Goal: Communication & Community: Answer question/provide support

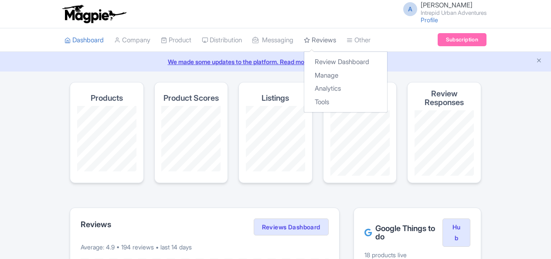
click at [332, 41] on link "Reviews" at bounding box center [320, 40] width 32 height 24
click at [335, 77] on link "Manage" at bounding box center [345, 76] width 83 height 14
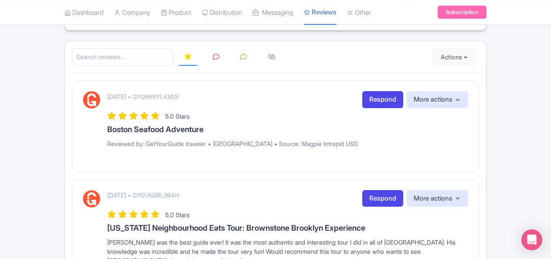
scroll to position [44, 0]
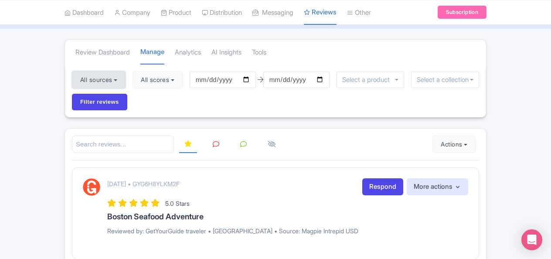
click at [111, 78] on button "All sources" at bounding box center [99, 79] width 54 height 17
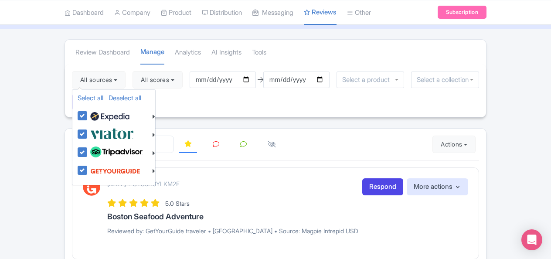
click at [217, 100] on div "All sources Select all Deselect all Select all Deselect all Urban Adventures - …" at bounding box center [275, 90] width 421 height 53
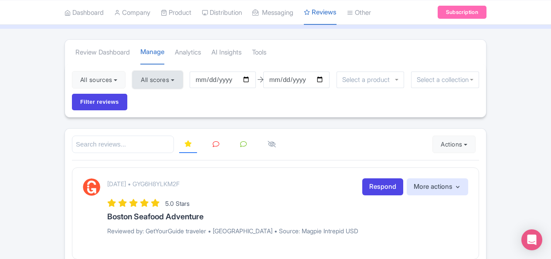
click at [159, 80] on button "All scores" at bounding box center [157, 79] width 50 height 17
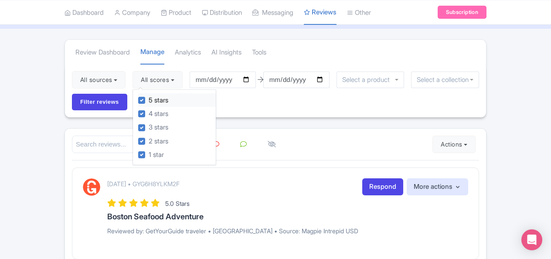
drag, startPoint x: 142, startPoint y: 100, endPoint x: 144, endPoint y: 112, distance: 11.9
click at [149, 102] on label "5 stars" at bounding box center [159, 100] width 20 height 10
click at [149, 101] on input "5 stars" at bounding box center [152, 98] width 6 height 6
checkbox input "false"
click at [149, 112] on label "4 stars" at bounding box center [159, 114] width 20 height 10
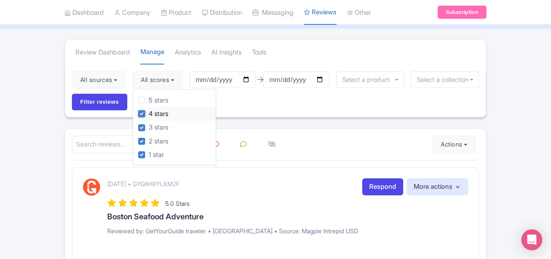
click at [149, 112] on input "4 stars" at bounding box center [152, 111] width 6 height 6
checkbox input "false"
click at [149, 128] on label "3 stars" at bounding box center [159, 127] width 20 height 10
click input "3 stars"
checkbox input "false"
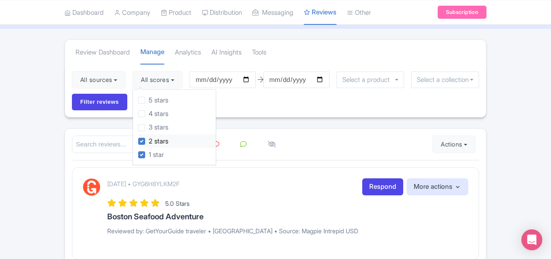
click label "2 stars"
click input "2 stars"
checkbox input "false"
click div
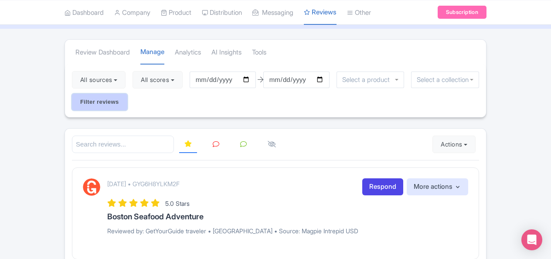
click input "Filter reviews"
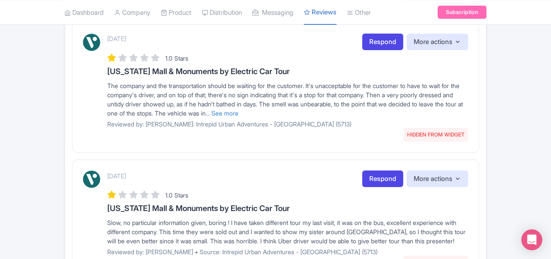
scroll to position [392, 0]
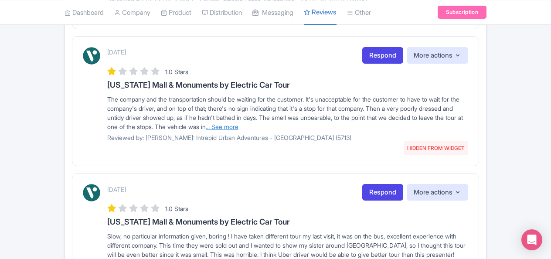
click at [238, 123] on link "... See more" at bounding box center [222, 126] width 33 height 7
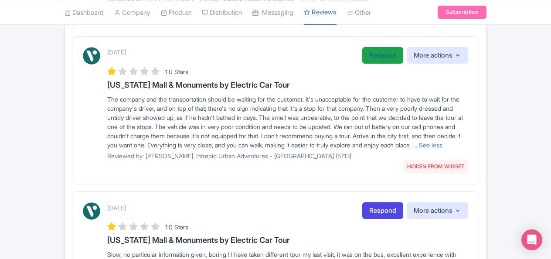
click at [380, 56] on link "Respond" at bounding box center [382, 55] width 41 height 17
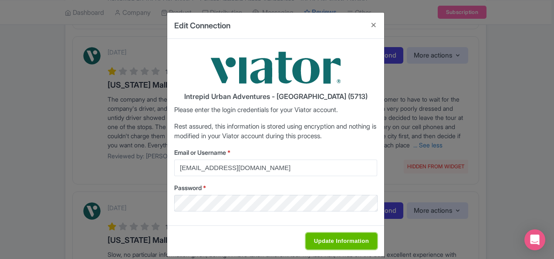
click at [335, 241] on input "Update Information" at bounding box center [341, 241] width 71 height 17
type input "Saving..."
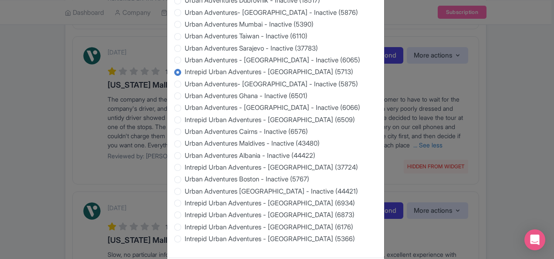
scroll to position [905, 0]
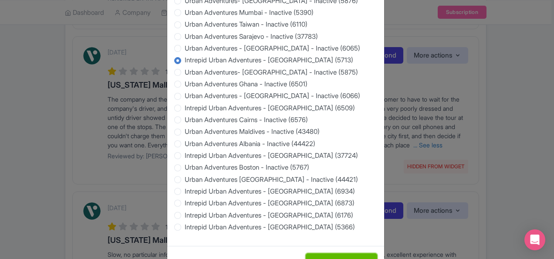
click at [339, 253] on input "Update Information" at bounding box center [341, 261] width 71 height 17
type input "Saving..."
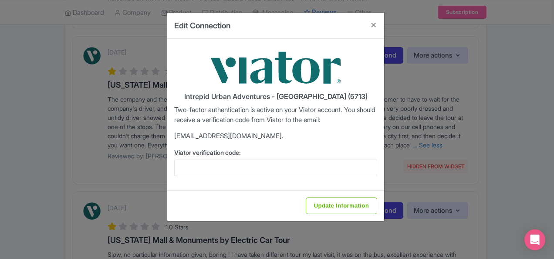
scroll to position [0, 0]
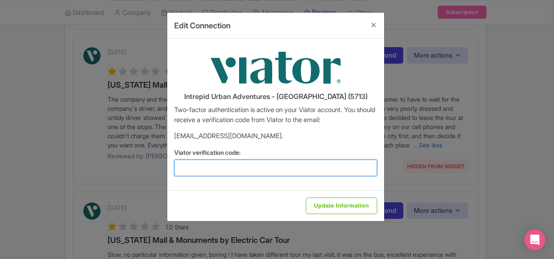
click at [254, 164] on input "Viator verification code:" at bounding box center [275, 167] width 203 height 17
paste input "981302"
type input "981302"
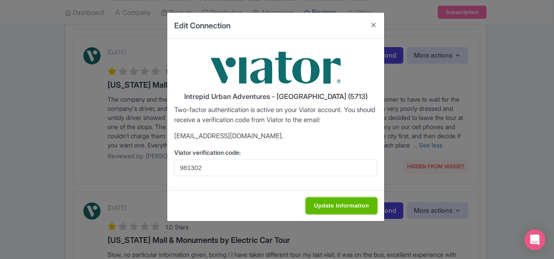
click at [344, 205] on input "Update Information" at bounding box center [341, 205] width 71 height 17
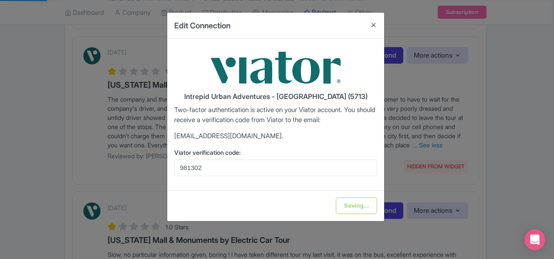
type input "Update Information"
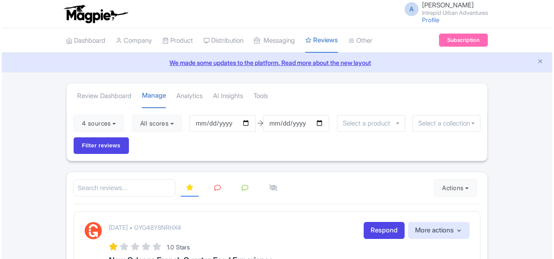
scroll to position [392, 0]
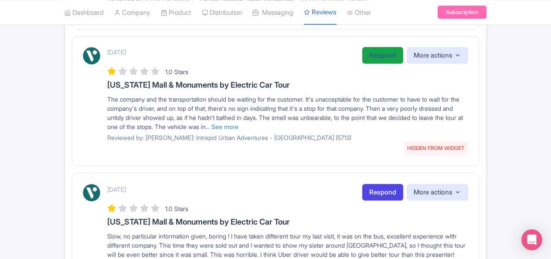
click at [375, 55] on link "Respond" at bounding box center [382, 55] width 41 height 17
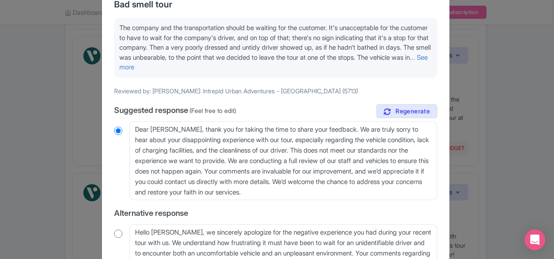
scroll to position [87, 0]
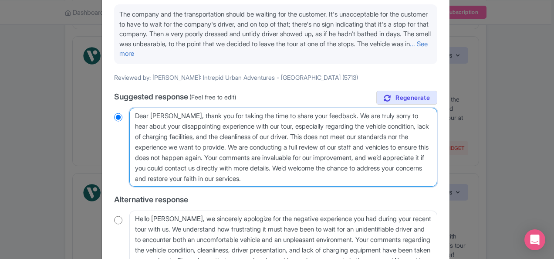
click at [240, 141] on textarea "Dear [PERSON_NAME], thank you for taking the time to share your feedback. We ar…" at bounding box center [283, 147] width 308 height 79
paste textarea "Lo Ipsu, Dolor sit ame consec adi elit se doeiu temp inci utlaboreet dolo mag a…"
type textarea "Lo Ipsu, Dolor sit ame consec adi elit se doeiu temp inci utlaboreet dolo mag a…"
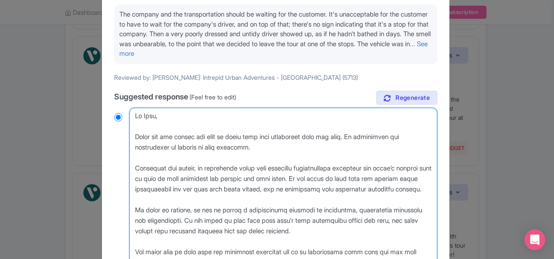
scroll to position [188, 0]
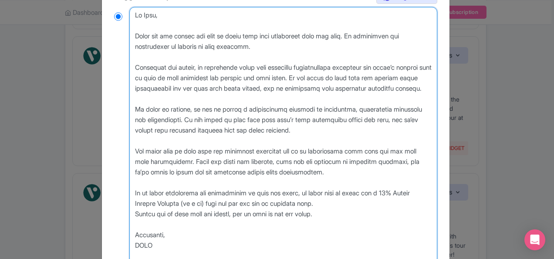
radio input "true"
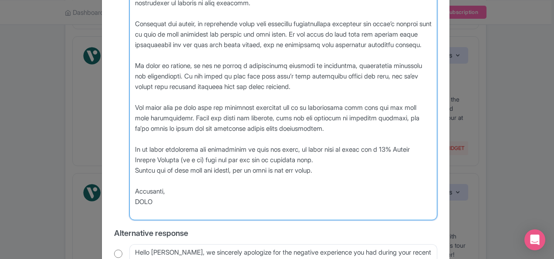
click at [315, 159] on textarea "Dear Jose_B, thank you for taking the time to share your feedback. We are truly…" at bounding box center [283, 91] width 308 height 257
drag, startPoint x: 209, startPoint y: 169, endPoint x: 233, endPoint y: 170, distance: 24.0
click at [233, 170] on textarea "Dear Jose_B, thank you for taking the time to share your feedback. We are truly…" at bounding box center [283, 91] width 308 height 257
type textarea "Hi Jose, Thank you for taking the time to share your tour experience with our t…"
radio input "true"
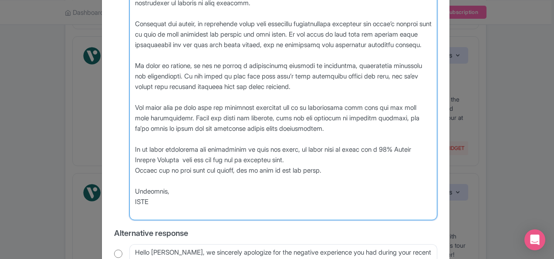
type textarea "Hi Jose, Thank you for taking the time to share your tour experience with our t…"
radio input "true"
type textarea "Hi Jose, Thank you for taking the time to share your tour experience with our t…"
radio input "true"
type textarea "Hi Jose, Thank you for taking the time to share your tour experience with our t…"
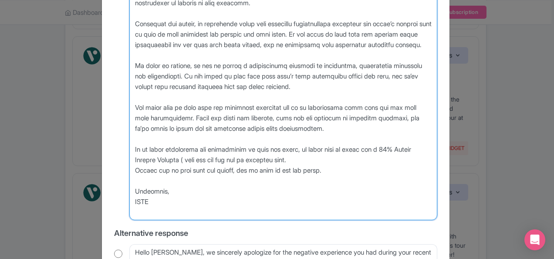
radio input "true"
type textarea "Hi Jose, Thank you for taking the time to share your tour experience with our t…"
radio input "true"
type textarea "Hi Jose, Thank you for taking the time to share your tour experience with our t…"
radio input "true"
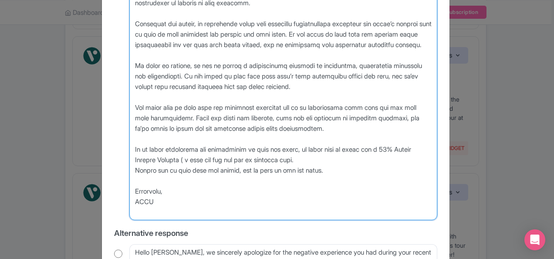
type textarea "Hi Jose, Thank you for taking the time to share your tour experience with our t…"
radio input "true"
type textarea "Hi Jose, Thank you for taking the time to share your tour experience with our t…"
radio input "true"
type textarea "Hi Jose, Thank you for taking the time to share your tour experience with our t…"
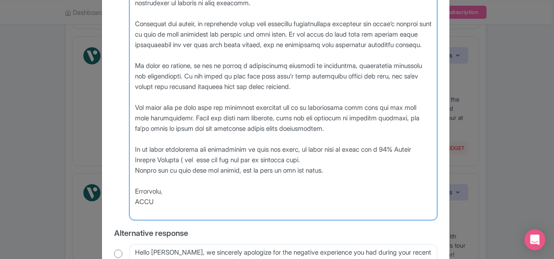
radio input "true"
type textarea "Hi Jose, Thank you for taking the time to share your tour experience with our t…"
radio input "true"
type textarea "Hi Jose, Thank you for taking the time to share your tour experience with our t…"
radio input "true"
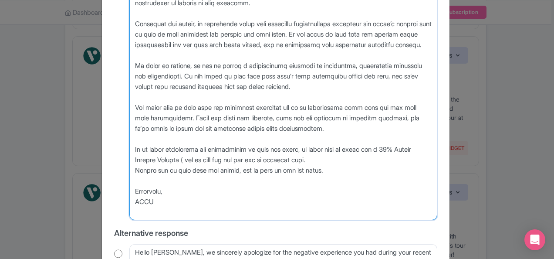
type textarea "Hi Jose, Thank you for taking the time to share your tour experience with our t…"
radio input "true"
type textarea "Hi Jose, Thank you for taking the time to share your tour experience with our t…"
radio input "true"
type textarea "Hi Jose, Thank you for taking the time to share your tour experience with our t…"
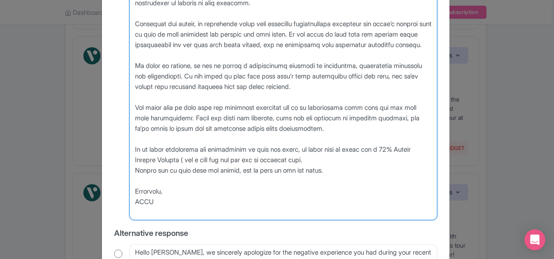
radio input "true"
type textarea "Hi Jose, Thank you for taking the time to share your tour experience with our t…"
radio input "true"
type textarea "Hi Jose, Thank you for taking the time to share your tour experience with our t…"
radio input "true"
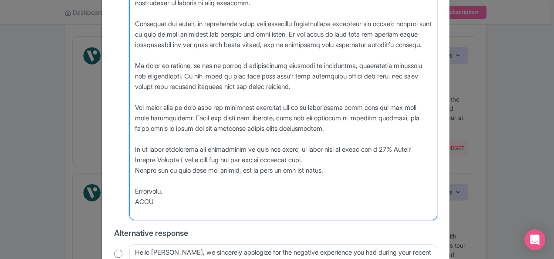
type textarea "Hi Jose, Thank you for taking the time to share your tour experience with our t…"
radio input "true"
type textarea "Hi Jose, Thank you for taking the time to share your tour experience with our t…"
radio input "true"
type textarea "Hi Jose, Thank you for taking the time to share your tour experience with our t…"
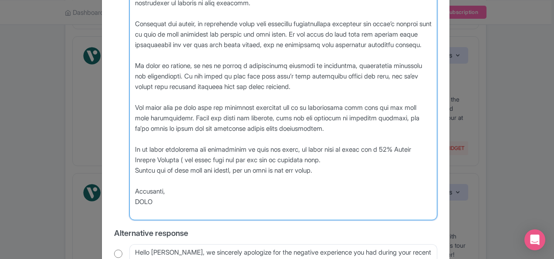
radio input "true"
type textarea "Hi Jose, Thank you for taking the time to share your tour experience with our t…"
radio input "true"
type textarea "Hi Jose, Thank you for taking the time to share your tour experience with our t…"
radio input "true"
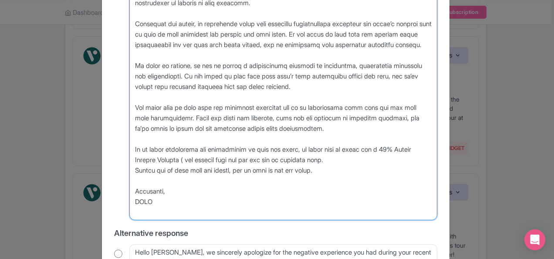
type textarea "Hi Jose, Thank you for taking the time to share your tour experience with our t…"
radio input "true"
type textarea "Hi Jose, Thank you for taking the time to share your tour experience with our t…"
radio input "true"
type textarea "Hi Jose, Thank you for taking the time to share your tour experience with our t…"
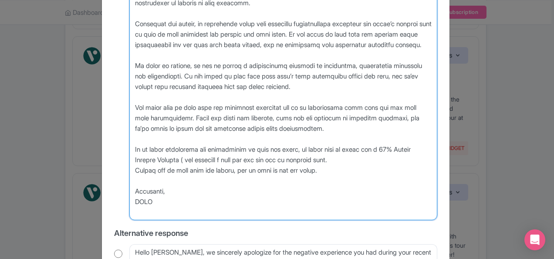
radio input "true"
type textarea "Hi Jose, Thank you for taking the time to share your tour experience with our t…"
radio input "true"
type textarea "Hi Jose, Thank you for taking the time to share your tour experience with our t…"
radio input "true"
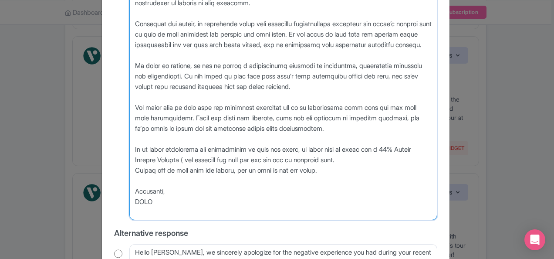
type textarea "Hi Jose, Thank you for taking the time to share your tour experience with our t…"
radio input "true"
type textarea "Hi Jose, Thank you for taking the time to share your tour experience with our t…"
radio input "true"
type textarea "Hi Jose, Thank you for taking the time to share your tour experience with our t…"
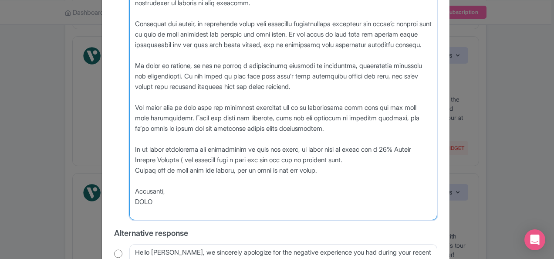
radio input "true"
type textarea "Hi Jose, Thank you for taking the time to share your tour experience with our t…"
radio input "true"
type textarea "Hi Jose, Thank you for taking the time to share your tour experience with our t…"
radio input "true"
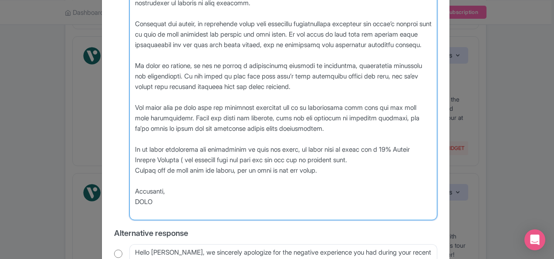
type textarea "Hi Jose, Thank you for taking the time to share your tour experience with our t…"
radio input "true"
type textarea "Hi Jose, Thank you for taking the time to share your tour experience with our t…"
radio input "true"
type textarea "Hi Jose, Thank you for taking the time to share your tour experience with our t…"
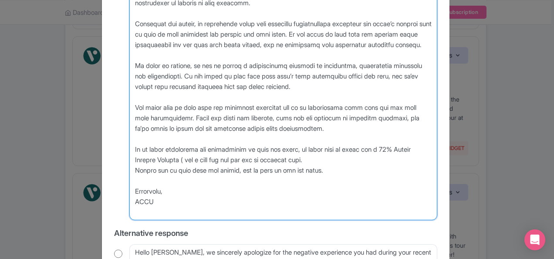
radio input "true"
type textarea "Hi Jose, Thank you for taking the time to share your tour experience with our t…"
radio input "true"
type textarea "Hi Jose, Thank you for taking the time to share your tour experience with our t…"
radio input "true"
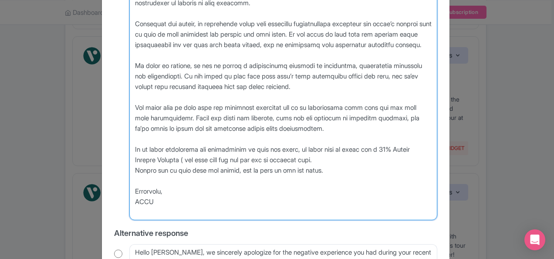
type textarea "Hi Jose, Thank you for taking the time to share your tour experience with our t…"
radio input "true"
type textarea "Hi Jose, Thank you for taking the time to share your tour experience with our t…"
radio input "true"
type textarea "Hi Jose, Thank you for taking the time to share your tour experience with our t…"
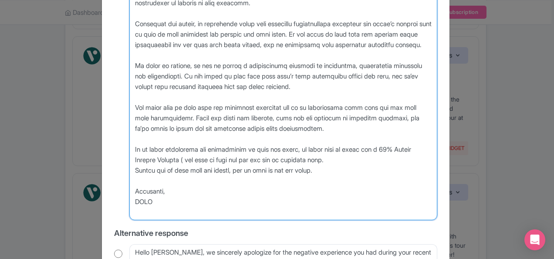
radio input "true"
type textarea "Hi Jose, Thank you for taking the time to share your tour experience with our t…"
radio input "true"
type textarea "Hi Jose, Thank you for taking the time to share your tour experience with our t…"
radio input "true"
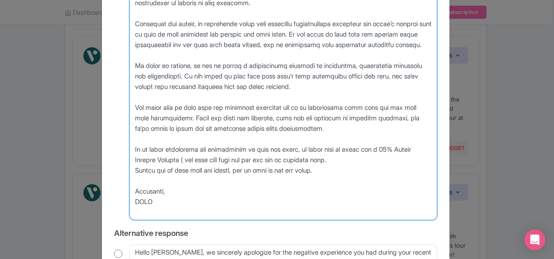
click at [316, 158] on textarea "Dear Jose_B, thank you for taking the time to share your feedback. We are truly…" at bounding box center [283, 91] width 308 height 257
click at [254, 167] on textarea "Dear Jose_B, thank you for taking the time to share your feedback. We are truly…" at bounding box center [283, 91] width 308 height 257
type textarea "Hi Jose, Thank you for taking the time to share your tour experience with our t…"
radio input "true"
type textarea "Hi Jose, Thank you for taking the time to share your tour experience with our t…"
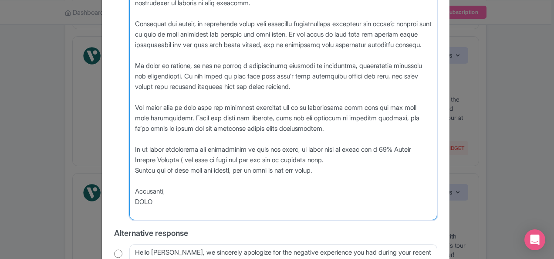
radio input "true"
type textarea "Hi Jose, Thank you for taking the time to share your tour experience with our t…"
radio input "true"
type textarea "Hi Jose, Thank you for taking the time to share your tour experience with our t…"
radio input "true"
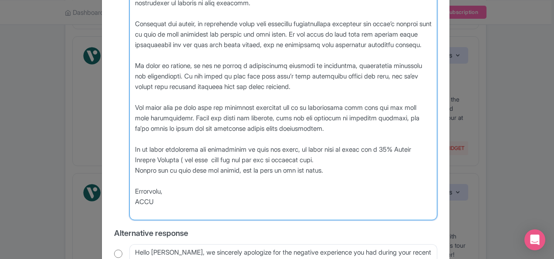
type textarea "Hi Jose, Thank you for taking the time to share your tour experience with our t…"
radio input "true"
type textarea "Hi Jose, Thank you for taking the time to share your tour experience with our t…"
radio input "true"
type textarea "Hi Jose, Thank you for taking the time to share your tour experience with our t…"
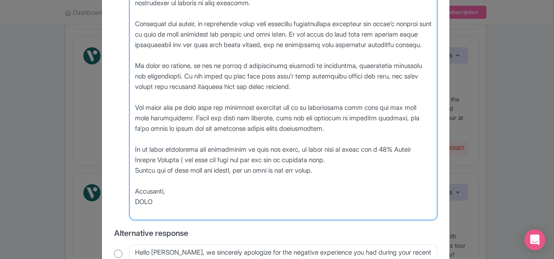
radio input "true"
type textarea "Hi Jose, Thank you for taking the time to share your tour experience with our t…"
radio input "true"
type textarea "Hi Jose, Thank you for taking the time to share your tour experience with our t…"
radio input "true"
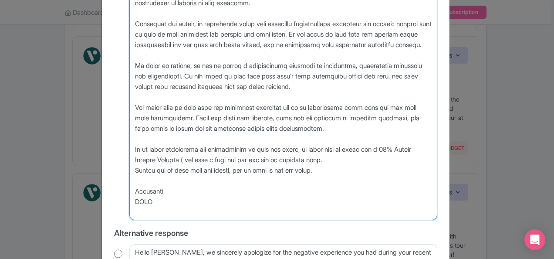
type textarea "Hi Jose, Thank you for taking the time to share your tour experience with our t…"
radio input "true"
type textarea "Hi Jose, Thank you for taking the time to share your tour experience with our t…"
radio input "true"
type textarea "Hi Jose, Thank you for taking the time to share your tour experience with our t…"
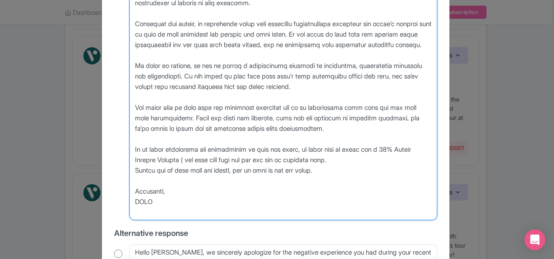
radio input "true"
type textarea "Hi Jose, Thank you for taking the time to share your tour experience with our t…"
radio input "true"
type textarea "Hi Jose, Thank you for taking the time to share your tour experience with our t…"
radio input "true"
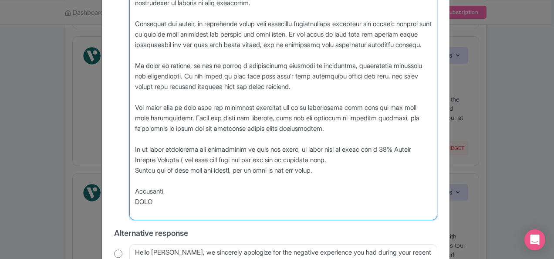
type textarea "Hi Jose, Thank you for taking the time to share your tour experience with our t…"
radio input "true"
type textarea "Hi Jose, Thank you for taking the time to share your tour experience with our t…"
radio input "true"
type textarea "Hi Jose, Thank you for taking the time to share your tour experience with our t…"
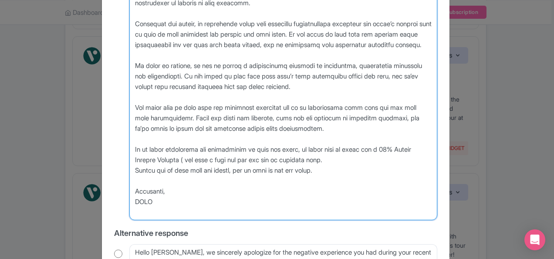
radio input "true"
type textarea "Hi Jose, Thank you for taking the time to share your tour experience with our t…"
radio input "true"
type textarea "Hi Jose, Thank you for taking the time to share your tour experience with our t…"
radio input "true"
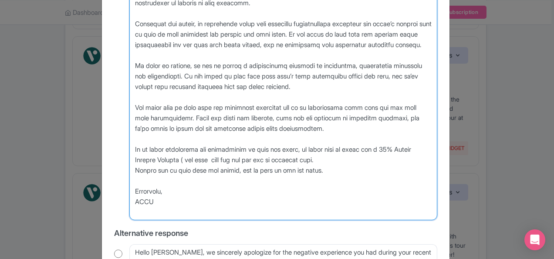
type textarea "Hi Jose, Thank you for taking the time to share your tour experience with our t…"
radio input "true"
type textarea "Hi Jose, Thank you for taking the time to share your tour experience with our t…"
radio input "true"
type textarea "Hi Jose, Thank you for taking the time to share your tour experience with our t…"
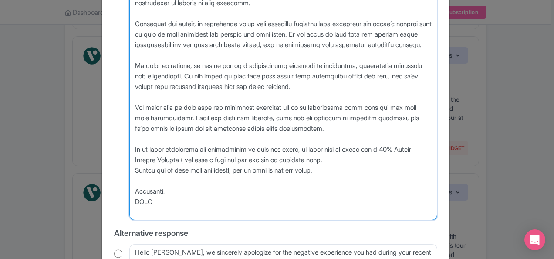
radio input "true"
type textarea "Hi Jose, Thank you for taking the time to share your tour experience with our t…"
radio input "true"
type textarea "Hi Jose, Thank you for taking the time to share your tour experience with our t…"
radio input "true"
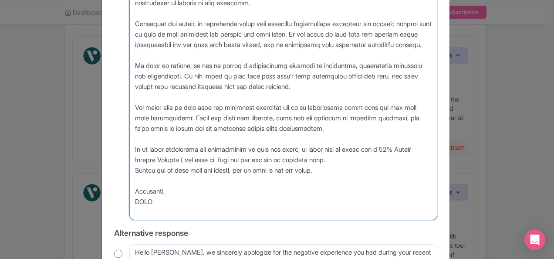
click at [251, 172] on textarea "Dear Jose_B, thank you for taking the time to share your feedback. We are truly…" at bounding box center [283, 91] width 308 height 257
type textarea "Hi Jose, Thank you for taking the time to share your tour experience with our t…"
radio input "true"
type textarea "Hi Jose, Thank you for taking the time to share your tour experience with our t…"
radio input "true"
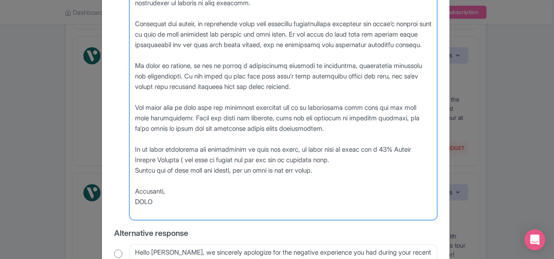
type textarea "Hi Jose, Thank you for taking the time to share your tour experience with our t…"
radio input "true"
type textarea "Hi Jose, Thank you for taking the time to share your tour experience with our t…"
radio input "true"
type textarea "Hi Jose, Thank you for taking the time to share your tour experience with our t…"
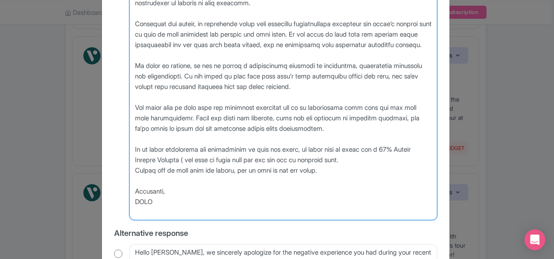
radio input "true"
type textarea "Hi Jose, Thank you for taking the time to share your tour experience with our t…"
radio input "true"
type textarea "Hi Jose, Thank you for taking the time to share your tour experience with our t…"
radio input "true"
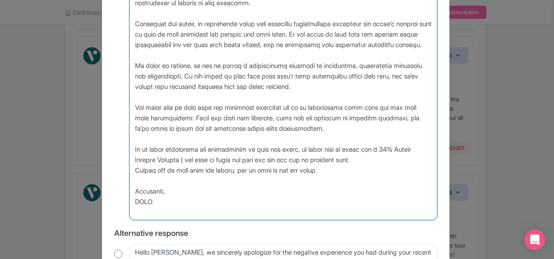
type textarea "Hi Jose, Thank you for taking the time to share your tour experience with our t…"
radio input "true"
type textarea "Hi Jose, Thank you for taking the time to share your tour experience with our t…"
radio input "true"
type textarea "Hi Jose, Thank you for taking the time to share your tour experience with our t…"
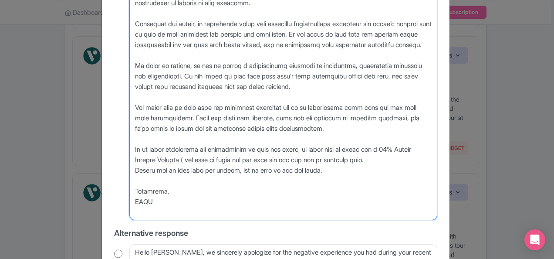
radio input "true"
type textarea "Hi Jose, Thank you for taking the time to share your tour experience with our t…"
radio input "true"
type textarea "Hi Jose, Thank you for taking the time to share your tour experience with our t…"
radio input "true"
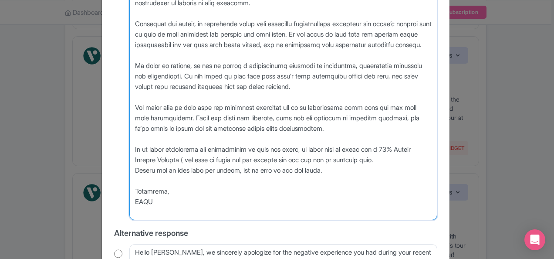
type textarea "Hi Jose, Thank you for taking the time to share your tour experience with our t…"
radio input "true"
type textarea "Hi Jose, Thank you for taking the time to share your tour experience with our t…"
radio input "true"
type textarea "Hi Jose, Thank you for taking the time to share your tour experience with our t…"
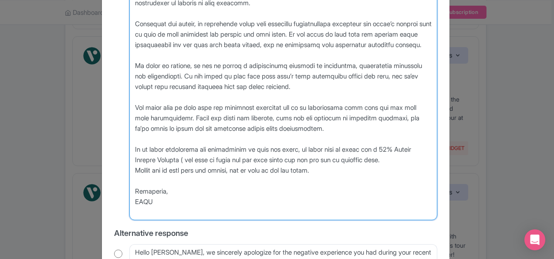
radio input "true"
type textarea "Hi Jose, Thank you for taking the time to share your tour experience with our t…"
radio input "true"
type textarea "Hi Jose, Thank you for taking the time to share your tour experience with our t…"
radio input "true"
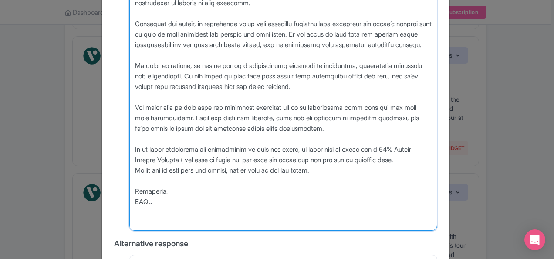
type textarea "Hi Jose, Thank you for taking the time to share your tour experience with our t…"
radio input "true"
type textarea "Hi Jose, Thank you for taking the time to share your tour experience with our t…"
radio input "true"
type textarea "Hi Jose, Thank you for taking the time to share your tour experience with our t…"
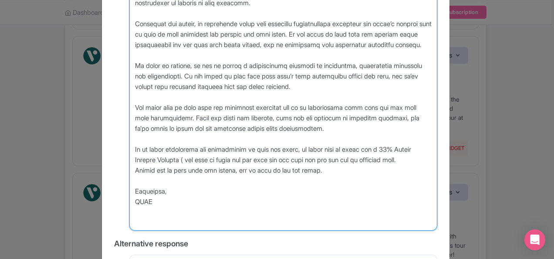
radio input "true"
type textarea "Hi Jose, Thank you for taking the time to share your tour experience with our t…"
radio input "true"
type textarea "Hi Jose, Thank you for taking the time to share your tour experience with our t…"
radio input "true"
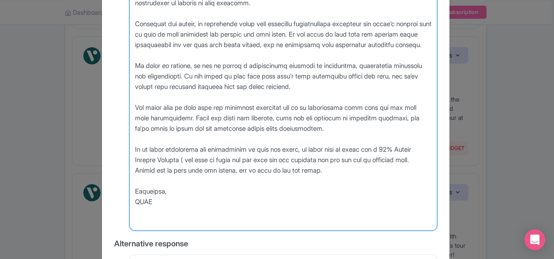
type textarea "Hi Jose, Thank you for taking the time to share your tour experience with our t…"
radio input "true"
type textarea "Hi Jose, Thank you for taking the time to share your tour experience with our t…"
radio input "true"
type textarea "Hi Jose, Thank you for taking the time to share your tour experience with our t…"
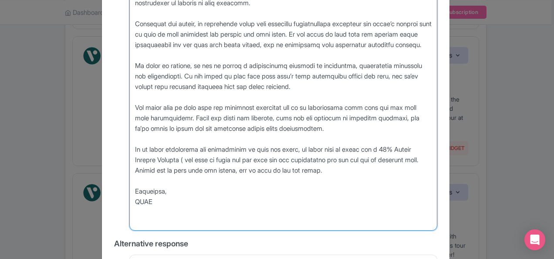
radio input "true"
type textarea "Hi Jose, Thank you for taking the time to share your tour experience with our t…"
radio input "true"
type textarea "Hi Jose, Thank you for taking the time to share your tour experience with our t…"
radio input "true"
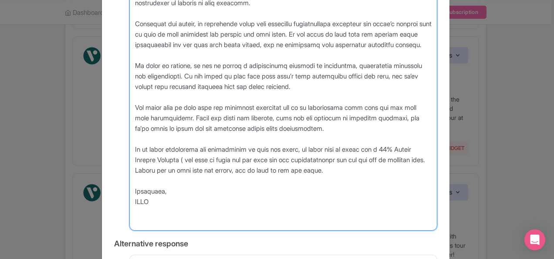
type textarea "Hi Jose, Thank you for taking the time to share your tour experience with our t…"
radio input "true"
type textarea "Hi Jose, Thank you for taking the time to share your tour experience with our t…"
radio input "true"
type textarea "Hi Jose, Thank you for taking the time to share your tour experience with our t…"
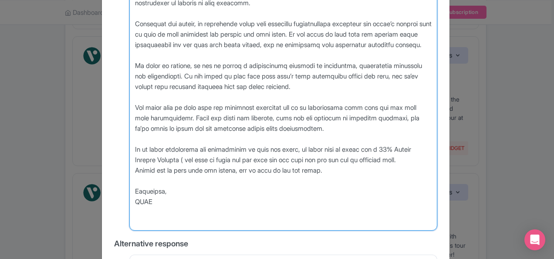
radio input "true"
type textarea "Hi Jose, Thank you for taking the time to share your tour experience with our t…"
radio input "true"
type textarea "Hi Jose, Thank you for taking the time to share your tour experience with our t…"
radio input "true"
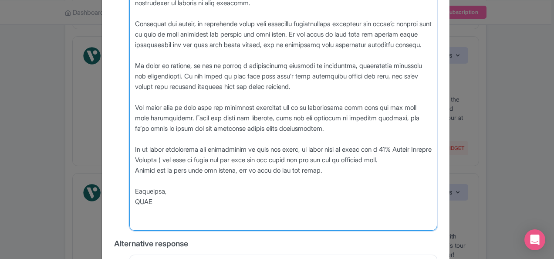
type textarea "Hi Jose, Thank you for taking the time to share your tour experience with our t…"
radio input "true"
type textarea "Hi Jose, Thank you for taking the time to share your tour experience with our t…"
radio input "true"
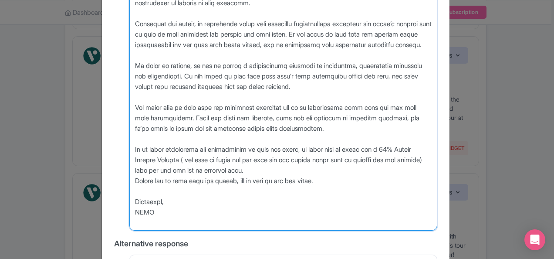
click at [289, 121] on textarea "Dear Jose_B, thank you for taking the time to share your feedback. We are truly…" at bounding box center [283, 96] width 308 height 267
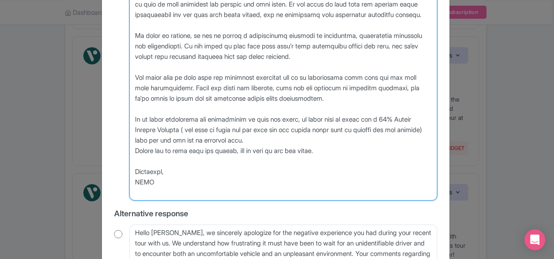
scroll to position [275, 0]
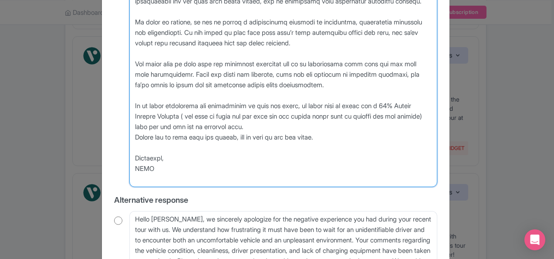
click at [275, 142] on textarea "Dear Jose_B, thank you for taking the time to share your feedback. We are truly…" at bounding box center [283, 53] width 308 height 267
click at [318, 139] on textarea "Dear Jose_B, thank you for taking the time to share your feedback. We are truly…" at bounding box center [283, 53] width 308 height 267
click at [343, 135] on textarea "Dear Jose_B, thank you for taking the time to share your feedback. We are truly…" at bounding box center [283, 53] width 308 height 267
click at [317, 152] on textarea "Dear Jose_B, thank you for taking the time to share your feedback. We are truly…" at bounding box center [283, 53] width 308 height 267
drag, startPoint x: 157, startPoint y: 180, endPoint x: 119, endPoint y: 180, distance: 37.5
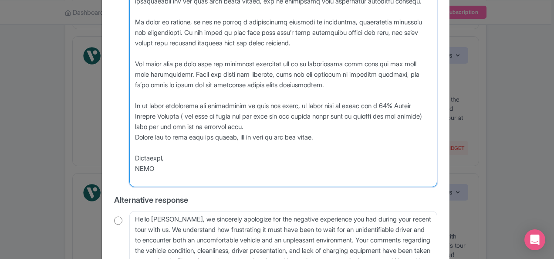
click at [119, 180] on div "Dear Jose_B, thank you for taking the time to share your feedback. We are truly…" at bounding box center [275, 53] width 323 height 267
click at [371, 131] on textarea "Dear Jose_B, thank you for taking the time to share your feedback. We are truly…" at bounding box center [283, 53] width 308 height 267
click at [392, 118] on textarea "Dear Jose_B, thank you for taking the time to share your feedback. We are truly…" at bounding box center [283, 53] width 308 height 267
click at [401, 114] on textarea "Dear Jose_B, thank you for taking the time to share your feedback. We are truly…" at bounding box center [283, 53] width 308 height 267
click at [209, 124] on textarea "Dear Jose_B, thank you for taking the time to share your feedback. We are truly…" at bounding box center [283, 53] width 308 height 267
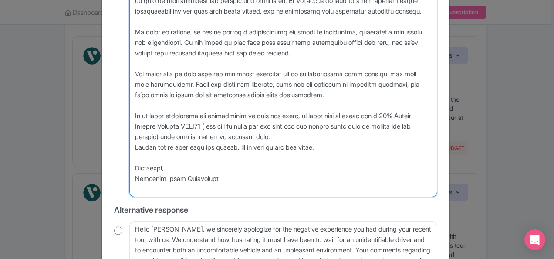
scroll to position [318, 0]
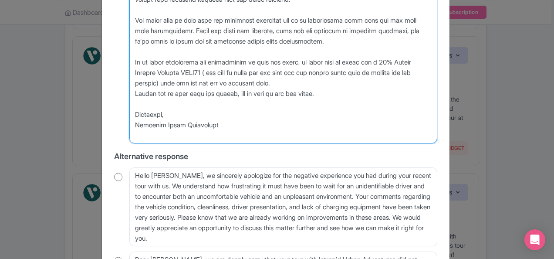
click at [323, 86] on textarea "Dear Jose_B, thank you for taking the time to share your feedback. We are truly…" at bounding box center [283, 9] width 308 height 267
click at [347, 85] on textarea "Dear Jose_B, thank you for taking the time to share your feedback. We are truly…" at bounding box center [283, 9] width 308 height 267
click at [379, 83] on textarea "Dear Jose_B, thank you for taking the time to share your feedback. We are truly…" at bounding box center [283, 9] width 308 height 267
click at [288, 93] on textarea "Dear Jose_B, thank you for taking the time to share your feedback. We are truly…" at bounding box center [283, 9] width 308 height 267
click at [360, 109] on textarea "Dear Jose_B, thank you for taking the time to share your feedback. We are truly…" at bounding box center [283, 9] width 308 height 267
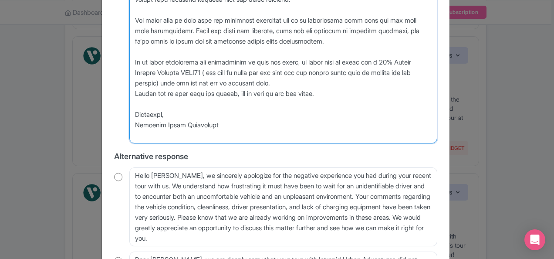
click at [364, 104] on textarea "Dear Jose_B, thank you for taking the time to share your feedback. We are truly…" at bounding box center [283, 9] width 308 height 267
click at [306, 90] on textarea "Dear Jose_B, thank you for taking the time to share your feedback. We are truly…" at bounding box center [283, 9] width 308 height 267
click at [344, 81] on textarea "Dear Jose_B, thank you for taking the time to share your feedback. We are truly…" at bounding box center [283, 9] width 308 height 267
click at [387, 81] on textarea "Dear Jose_B, thank you for taking the time to share your feedback. We are truly…" at bounding box center [283, 9] width 308 height 267
drag, startPoint x: 227, startPoint y: 92, endPoint x: 169, endPoint y: 93, distance: 57.5
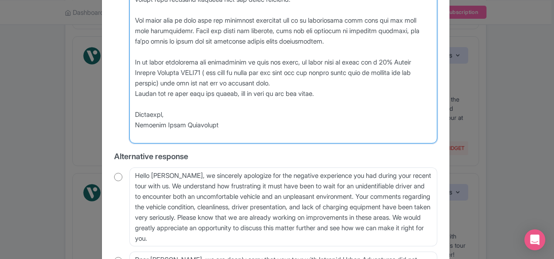
click at [227, 92] on textarea "Dear Jose_B, thank you for taking the time to share your feedback. We are truly…" at bounding box center [283, 9] width 308 height 267
click at [172, 92] on textarea "Dear Jose_B, thank you for taking the time to share your feedback. We are truly…" at bounding box center [283, 9] width 308 height 267
click at [198, 91] on textarea "Dear Jose_B, thank you for taking the time to share your feedback. We are truly…" at bounding box center [283, 9] width 308 height 267
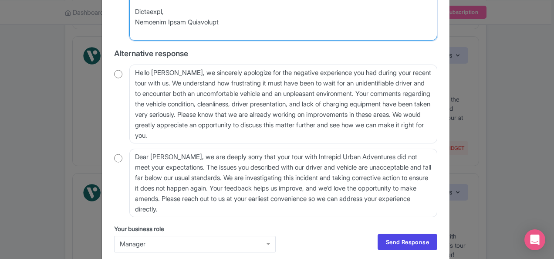
scroll to position [460, 0]
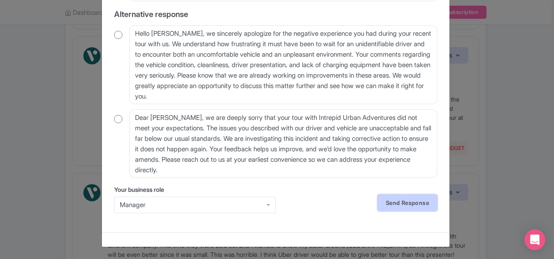
click at [401, 199] on link "Send Response" at bounding box center [408, 202] width 60 height 17
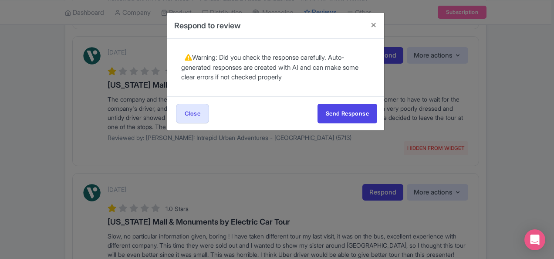
scroll to position [0, 0]
click at [346, 110] on button "Send Response" at bounding box center [348, 114] width 60 height 20
